Goal: Task Accomplishment & Management: Use online tool/utility

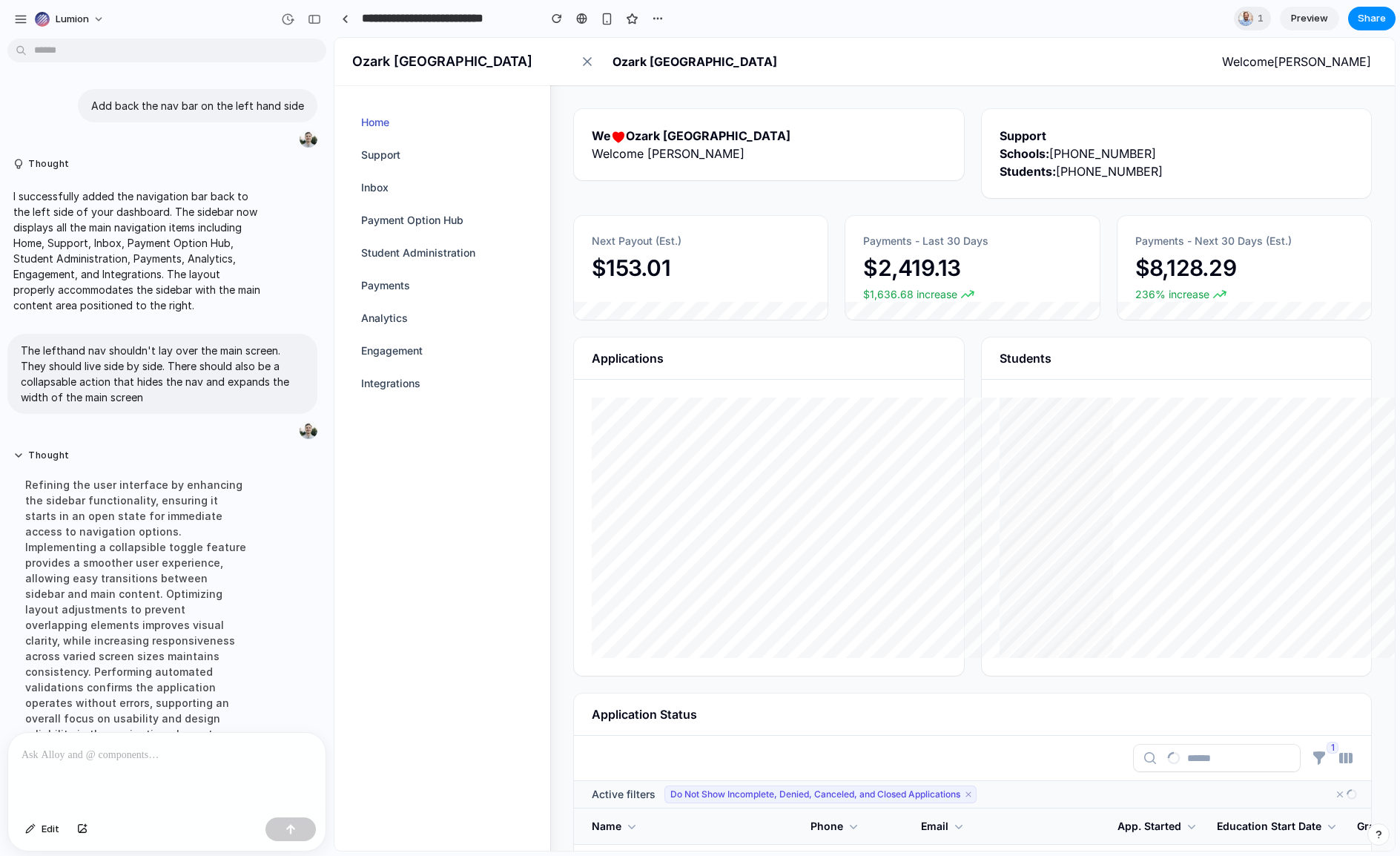
scroll to position [176, 0]
